Goal: Check status: Check status

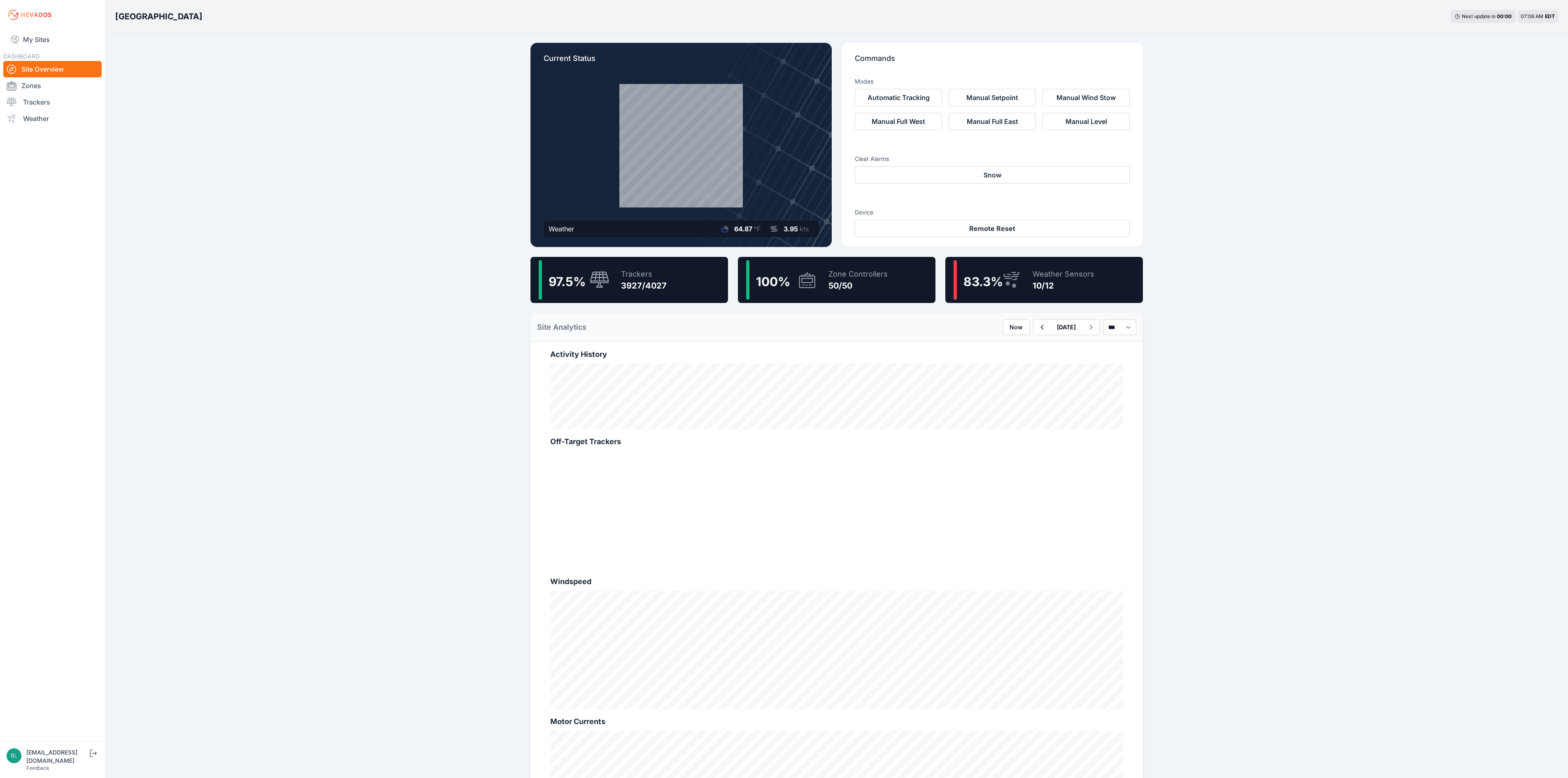
click at [1063, 285] on div "10/12" at bounding box center [1063, 285] width 62 height 11
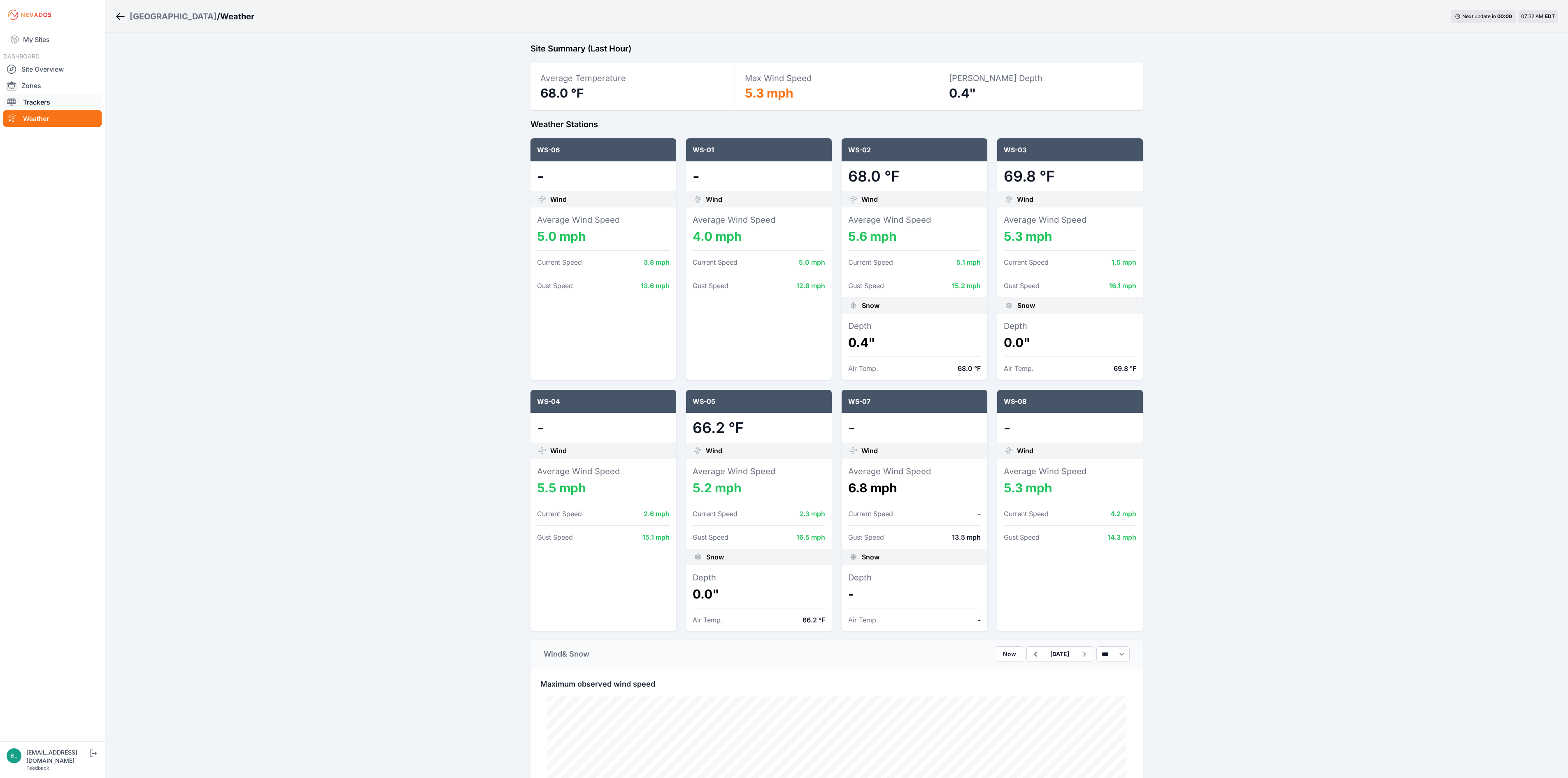
click at [58, 96] on link "Trackers" at bounding box center [52, 102] width 98 height 16
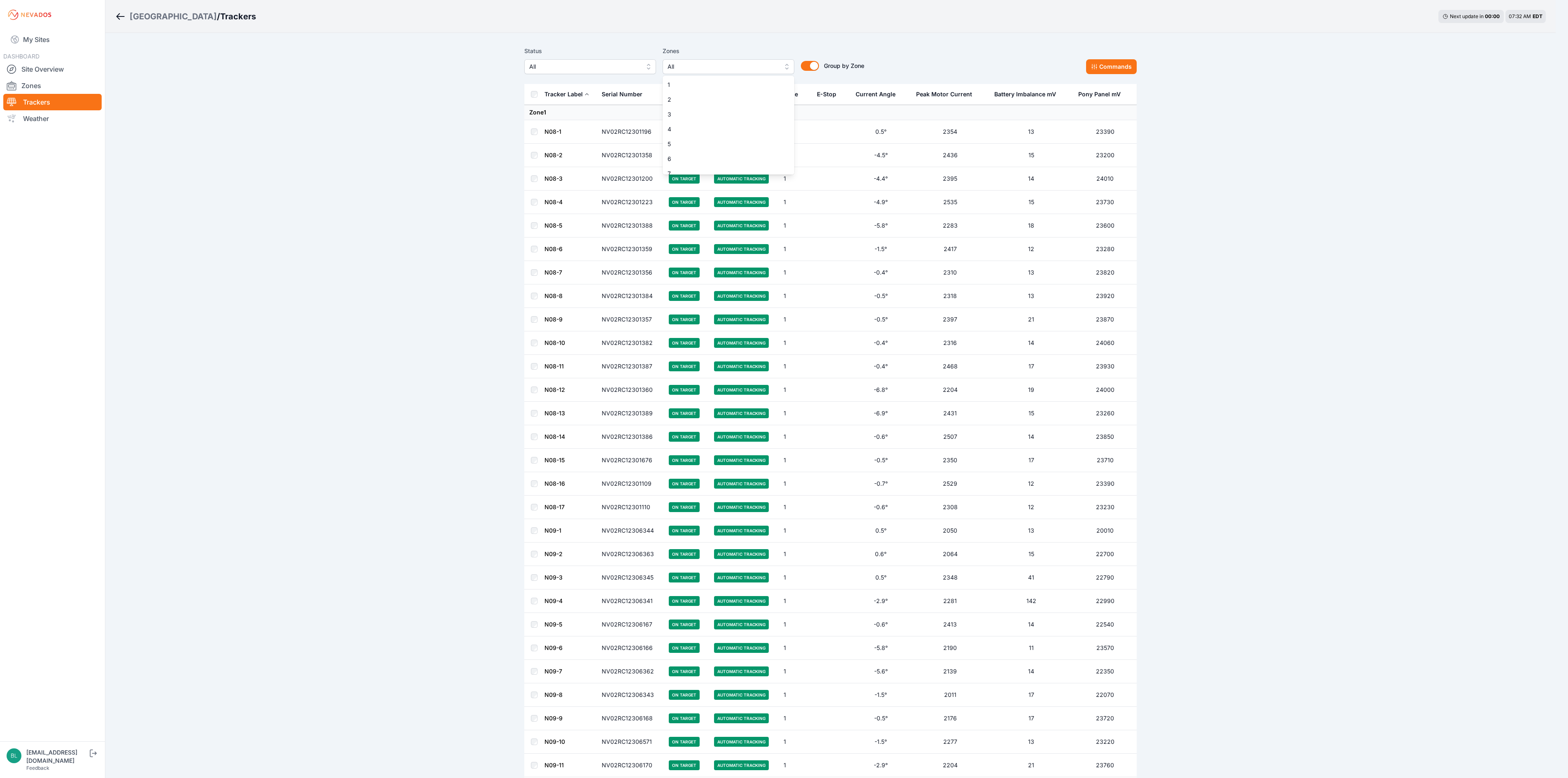
click at [694, 65] on span "All" at bounding box center [722, 67] width 110 height 10
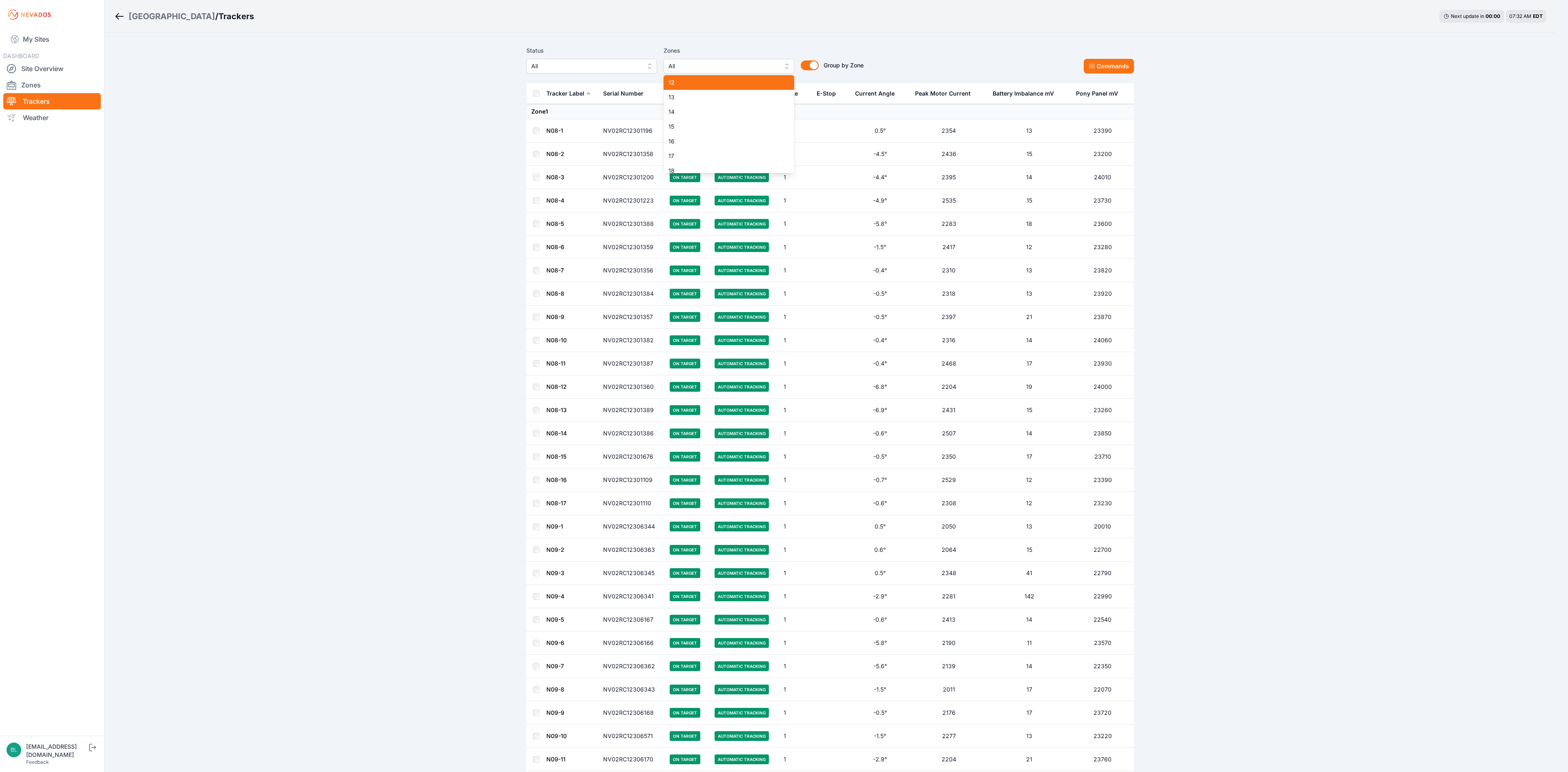
click at [724, 85] on span "12" at bounding box center [724, 82] width 111 height 8
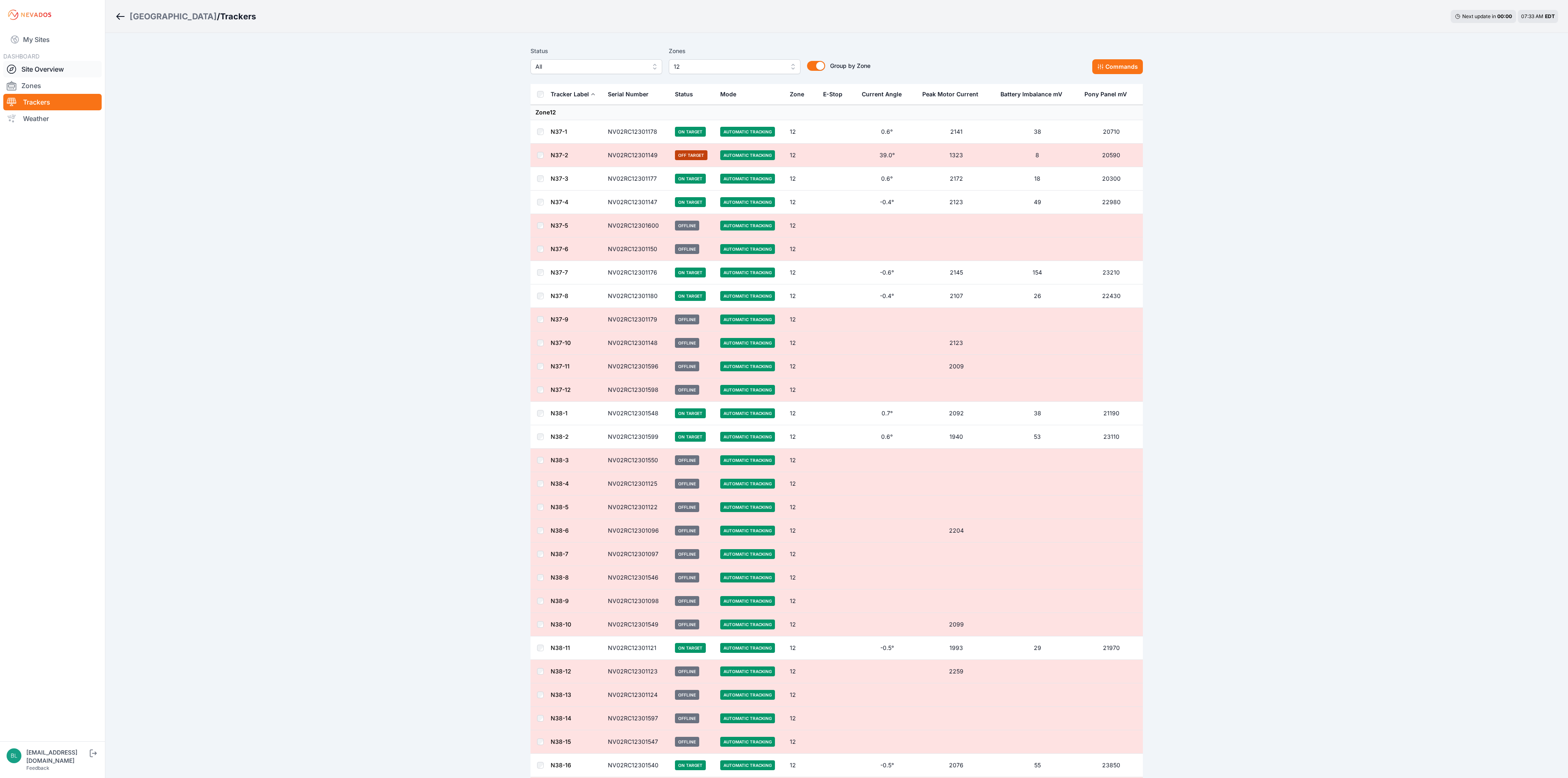
click at [76, 70] on link "Site Overview" at bounding box center [52, 69] width 98 height 16
